Goal: Find specific page/section: Find specific page/section

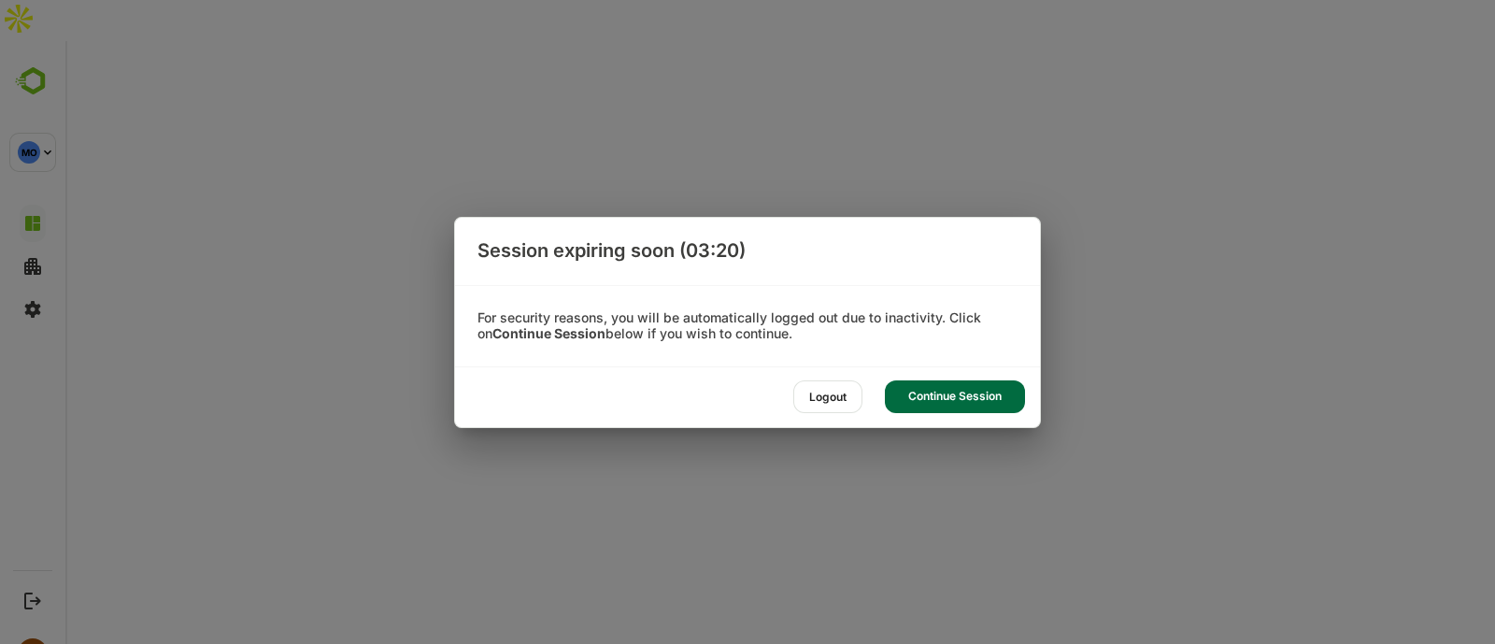
click at [935, 404] on div "Continue Session" at bounding box center [955, 396] width 140 height 33
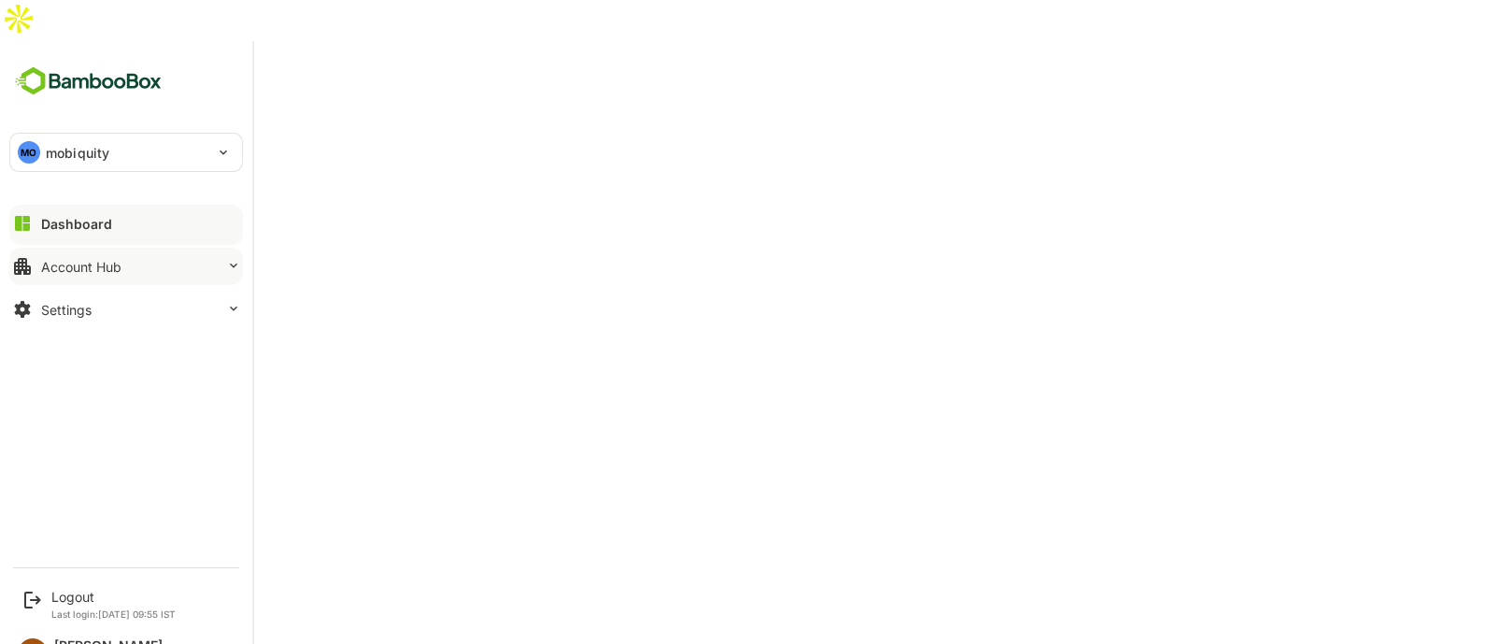
click at [104, 248] on button "Account Hub" at bounding box center [126, 266] width 234 height 37
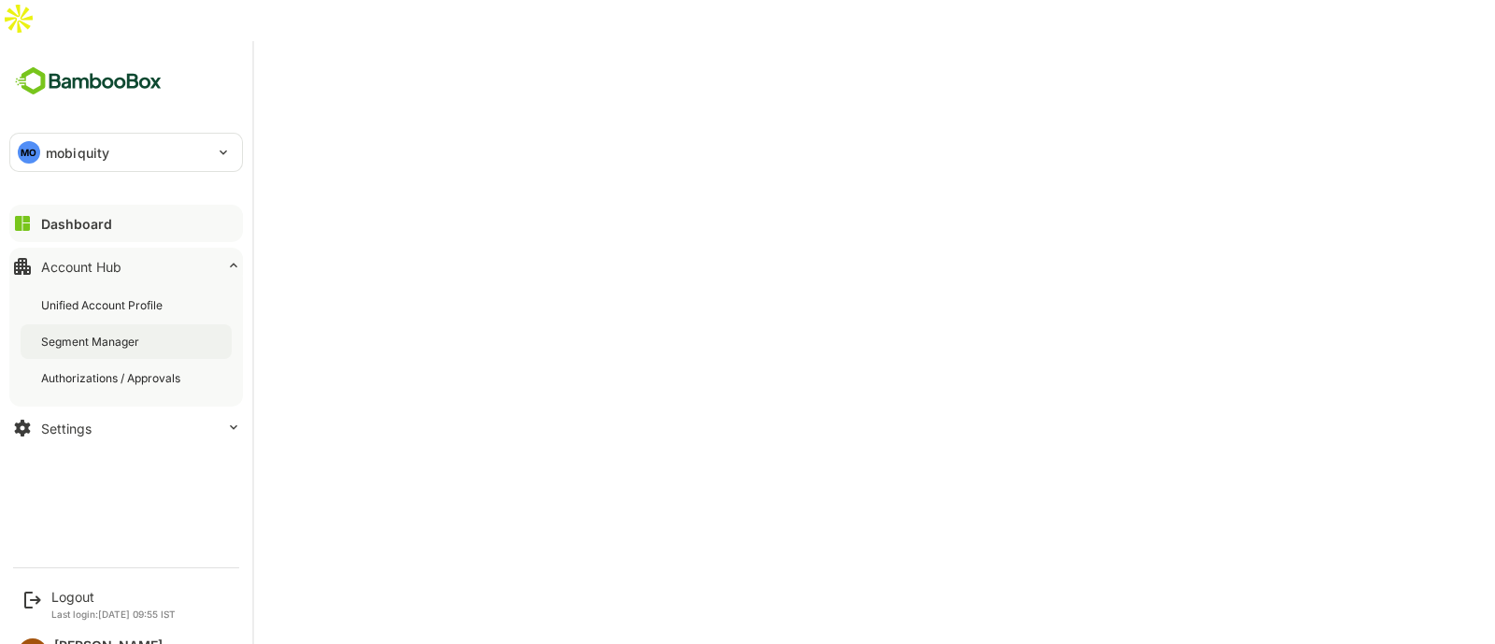
click at [107, 334] on div "Segment Manager" at bounding box center [92, 342] width 102 height 16
click at [94, 334] on div "Segment Manager" at bounding box center [93, 342] width 104 height 16
click at [87, 64] on img at bounding box center [88, 82] width 158 height 36
